Goal: Find specific page/section: Find specific page/section

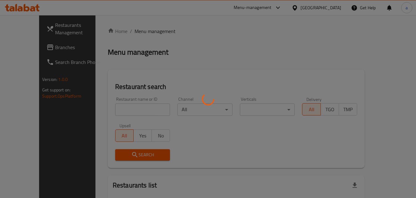
click at [125, 28] on div at bounding box center [208, 99] width 416 height 198
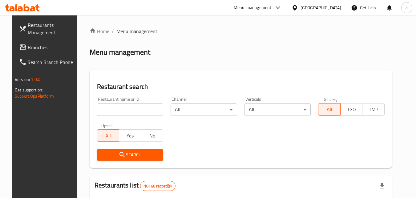
click at [321, 14] on div "Oman" at bounding box center [316, 7] width 59 height 15
click at [326, 14] on div "Oman" at bounding box center [316, 7] width 59 height 15
drag, startPoint x: 322, startPoint y: 6, endPoint x: 322, endPoint y: 11, distance: 5.5
click at [301, 11] on div at bounding box center [296, 7] width 9 height 7
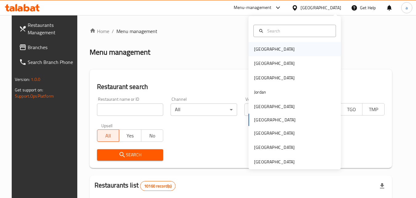
click at [296, 51] on div "[GEOGRAPHIC_DATA]" at bounding box center [295, 49] width 92 height 14
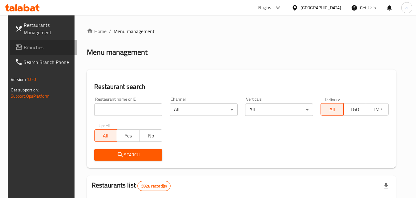
click at [53, 47] on span "Branches" at bounding box center [48, 46] width 49 height 7
